Goal: Task Accomplishment & Management: Use online tool/utility

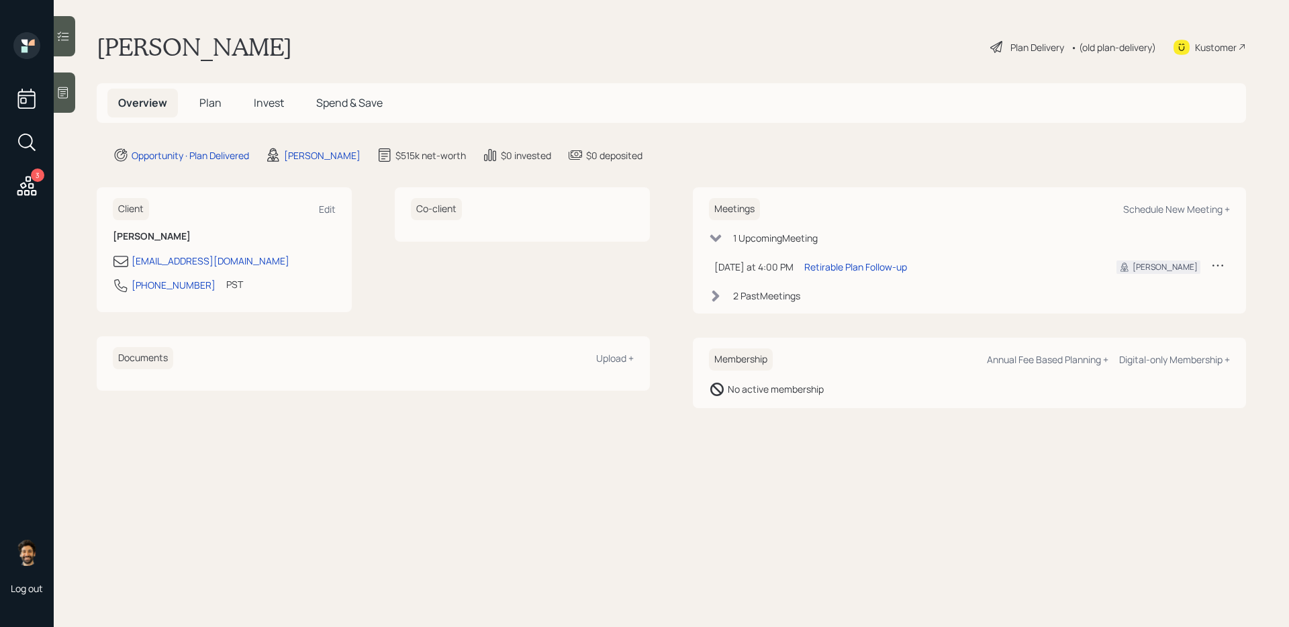
click at [211, 110] on span "Plan" at bounding box center [210, 102] width 22 height 15
